Goal: Task Accomplishment & Management: Manage account settings

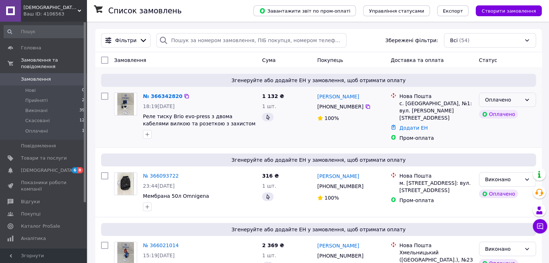
click at [487, 100] on div "Оплачено" at bounding box center [503, 100] width 36 height 8
click at [496, 116] on li "Прийнято" at bounding box center [507, 115] width 56 height 13
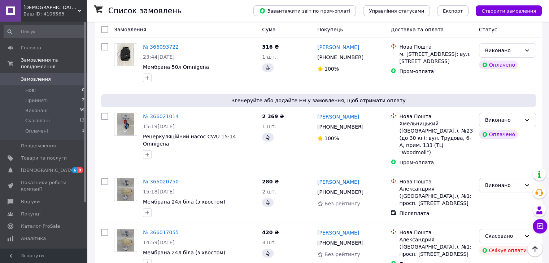
scroll to position [131, 0]
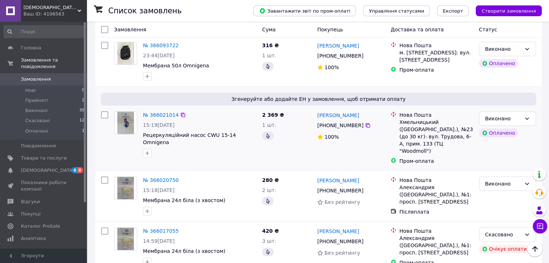
click at [437, 130] on div "Хмельницький (Хмельницька обл.), №23 (до 30 кг): вул. Трудова, 6-А, прим. 133 (…" at bounding box center [436, 137] width 74 height 36
click at [508, 119] on div "Виконано" at bounding box center [503, 119] width 36 height 8
click at [496, 135] on li "Прийнято" at bounding box center [507, 131] width 56 height 13
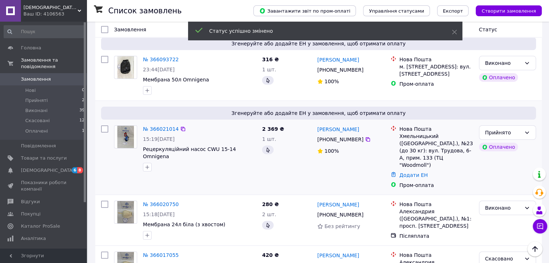
scroll to position [116, 0]
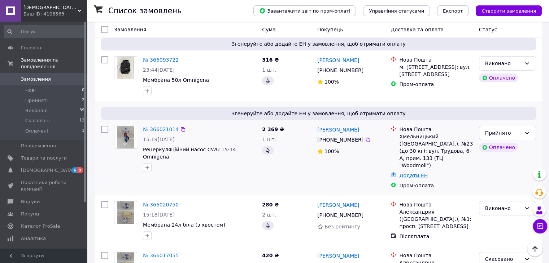
click at [405, 173] on link "Додати ЕН" at bounding box center [413, 176] width 28 height 6
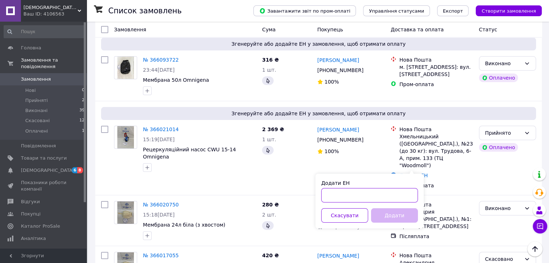
click at [386, 195] on input "Додати ЕН" at bounding box center [369, 195] width 97 height 14
type input "20451268514500"
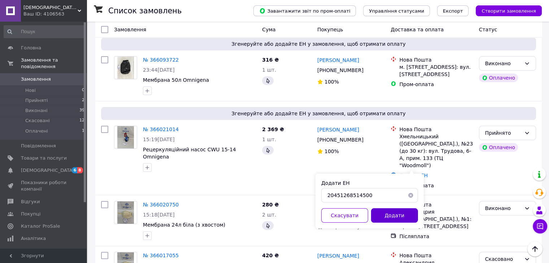
click at [384, 216] on button "Додати" at bounding box center [394, 216] width 47 height 14
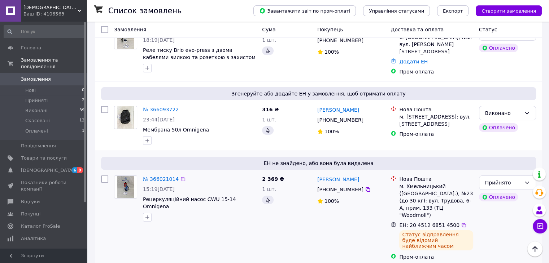
scroll to position [66, 0]
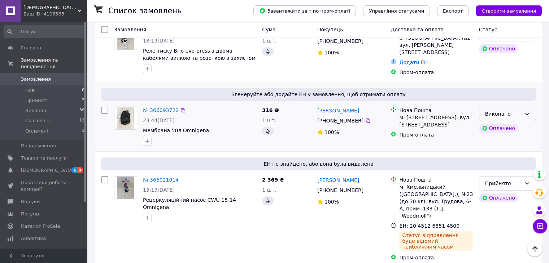
click at [506, 112] on div "Виконано" at bounding box center [503, 114] width 36 height 8
click at [498, 128] on li "Прийнято" at bounding box center [507, 126] width 56 height 13
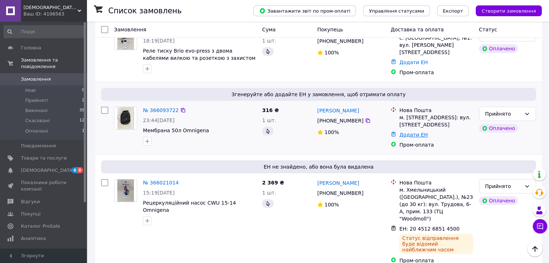
click at [408, 133] on link "Додати ЕН" at bounding box center [413, 135] width 28 height 6
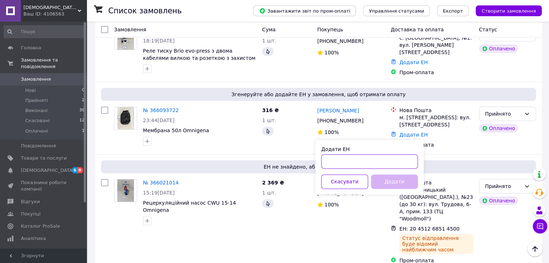
click at [360, 162] on input "Додати ЕН" at bounding box center [369, 161] width 97 height 14
type input "20451268515412"
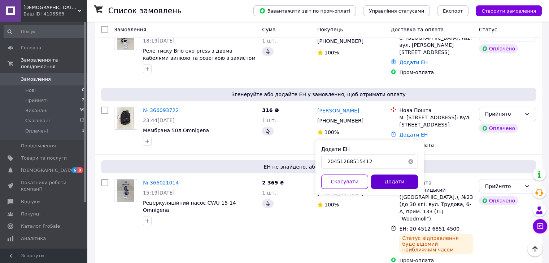
click at [380, 180] on button "Додати" at bounding box center [394, 182] width 47 height 14
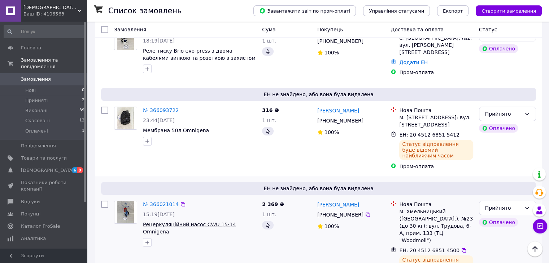
click at [200, 222] on span "Рецеркуляційний насос CWU 15-14 Omnigena" at bounding box center [189, 228] width 93 height 13
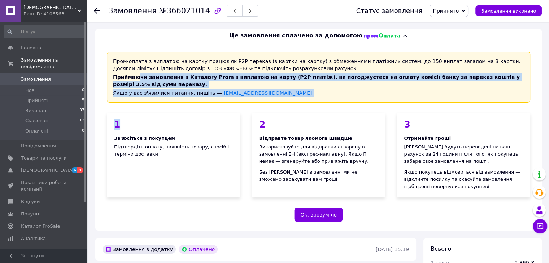
drag, startPoint x: 137, startPoint y: 74, endPoint x: 208, endPoint y: 124, distance: 86.7
click at [208, 124] on div "Пром-оплата з виплатою на картку працює як P2P переказ (з картки на картку) з о…" at bounding box center [318, 137] width 446 height 188
click at [208, 124] on div "1" at bounding box center [173, 124] width 119 height 9
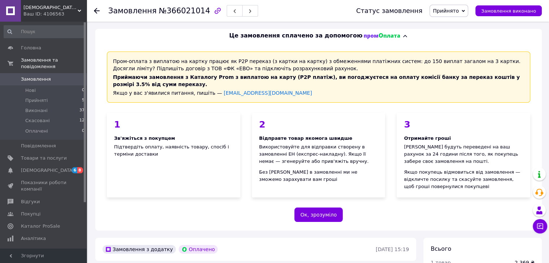
click at [98, 9] on icon at bounding box center [97, 11] width 6 height 6
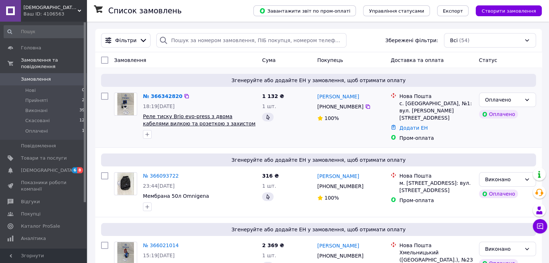
click at [213, 122] on span "Реле тиску Brio evo-press з двома кабелями вилкою та розеткою з захистом сухого…" at bounding box center [199, 124] width 113 height 20
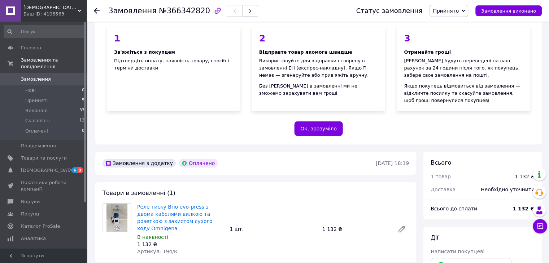
scroll to position [78, 0]
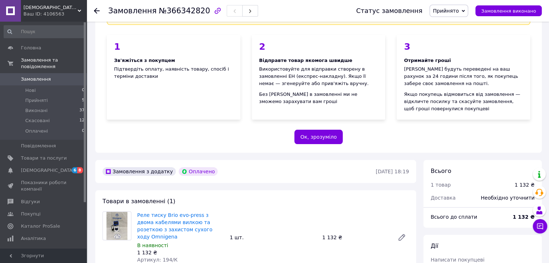
click at [96, 13] on div at bounding box center [97, 10] width 6 height 7
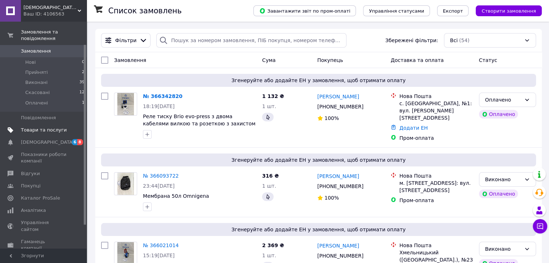
scroll to position [29, 0]
click at [33, 207] on span "Аналітика" at bounding box center [33, 210] width 25 height 6
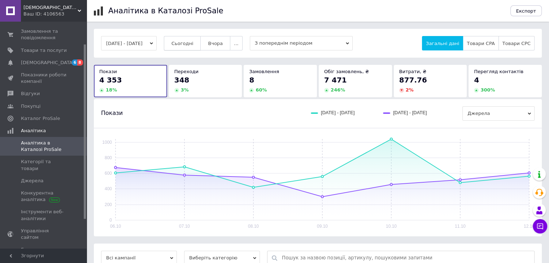
click at [193, 42] on span "Сьогодні" at bounding box center [182, 43] width 22 height 5
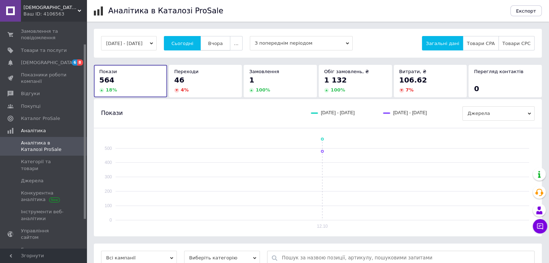
click at [223, 41] on span "Вчора" at bounding box center [215, 43] width 15 height 5
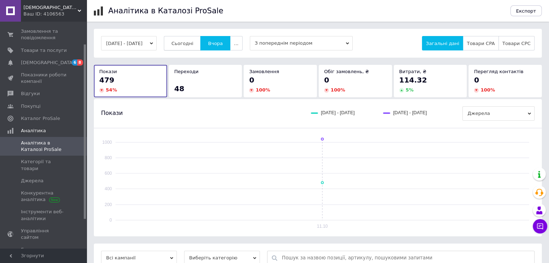
click at [193, 43] on span "Сьогодні" at bounding box center [182, 43] width 22 height 5
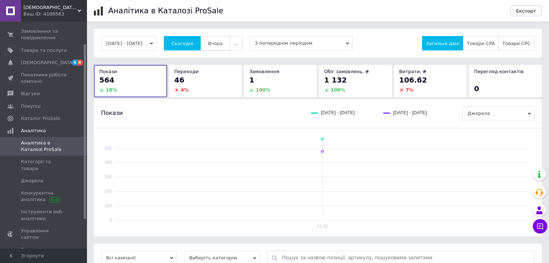
click at [219, 45] on span "Вчора" at bounding box center [215, 43] width 15 height 5
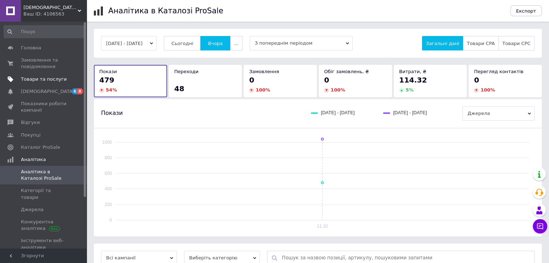
click at [29, 80] on span "Товари та послуги" at bounding box center [44, 79] width 46 height 6
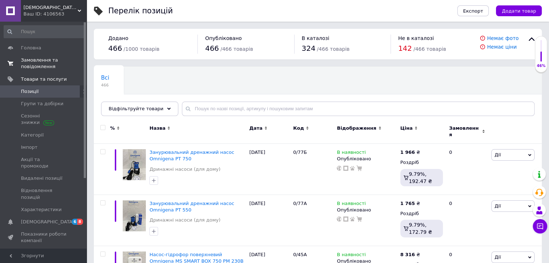
click at [52, 64] on span "Замовлення та повідомлення" at bounding box center [44, 63] width 46 height 13
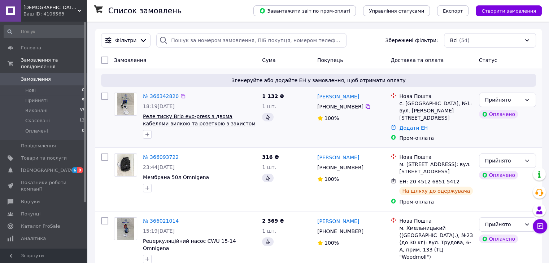
click at [215, 122] on span "Реле тиску Brio evo-press з двома кабелями вилкою та розеткою з захистом сухого…" at bounding box center [199, 124] width 113 height 20
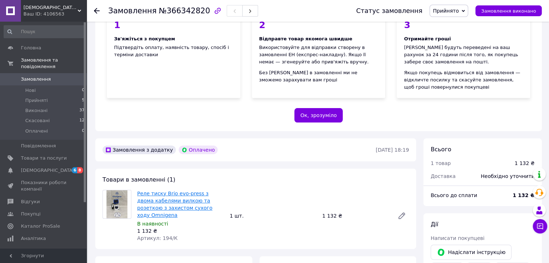
scroll to position [96, 0]
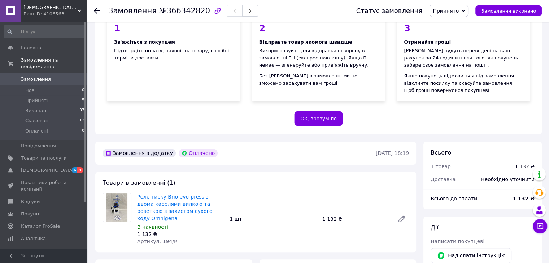
click at [95, 13] on icon at bounding box center [97, 11] width 6 height 6
